Goal: Information Seeking & Learning: Understand process/instructions

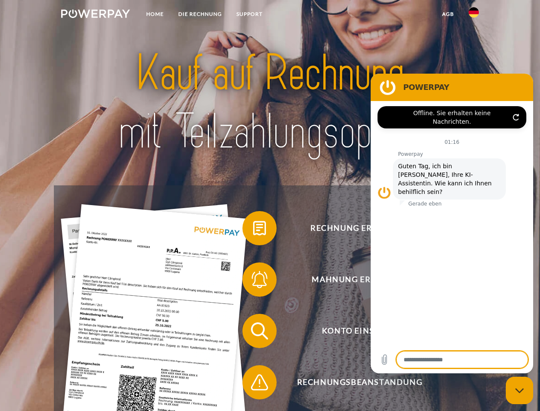
click at [95, 15] on img at bounding box center [95, 13] width 69 height 9
click at [474, 15] on img at bounding box center [474, 12] width 10 height 10
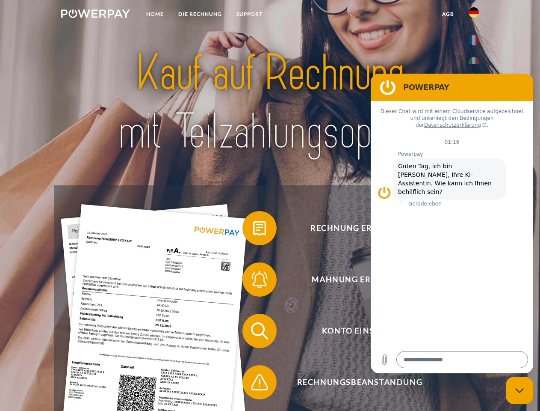
click at [448, 14] on link "agb" at bounding box center [448, 13] width 27 height 15
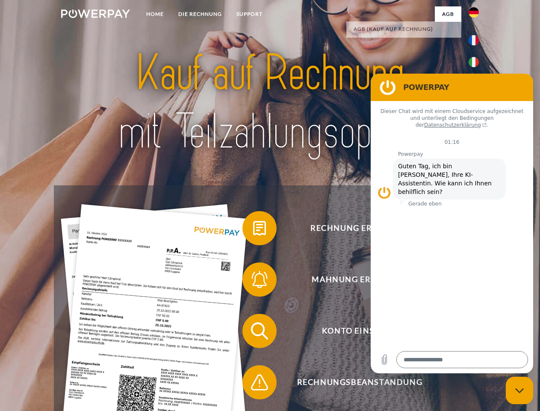
click at [253, 230] on span at bounding box center [247, 228] width 43 height 43
click at [253, 281] on span at bounding box center [247, 279] width 43 height 43
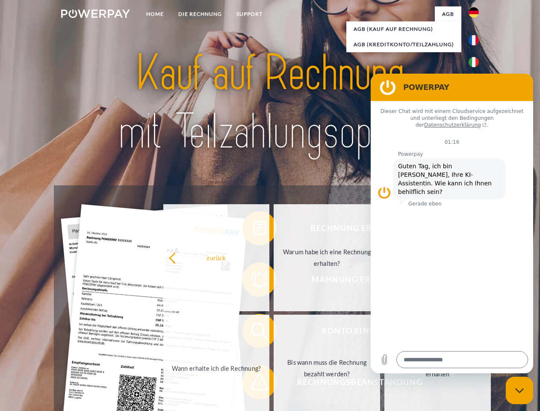
click at [274, 332] on link "Bis wann muss die Rechnung bezahlt werden?" at bounding box center [327, 368] width 107 height 107
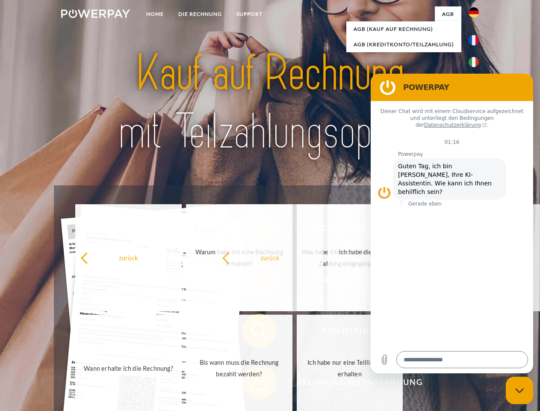
click at [253, 384] on span at bounding box center [247, 382] width 43 height 43
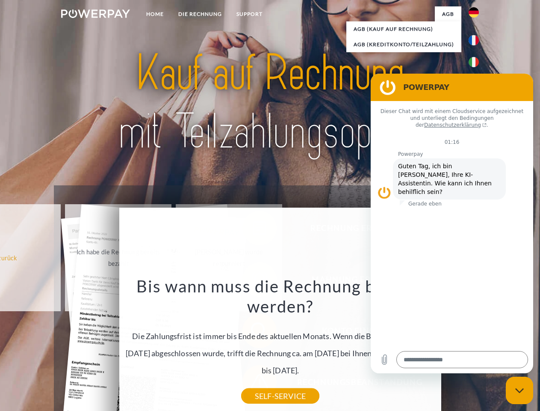
click at [520, 390] on icon "Messaging-Fenster schließen" at bounding box center [520, 391] width 9 height 6
type textarea "*"
